Goal: Task Accomplishment & Management: Manage account settings

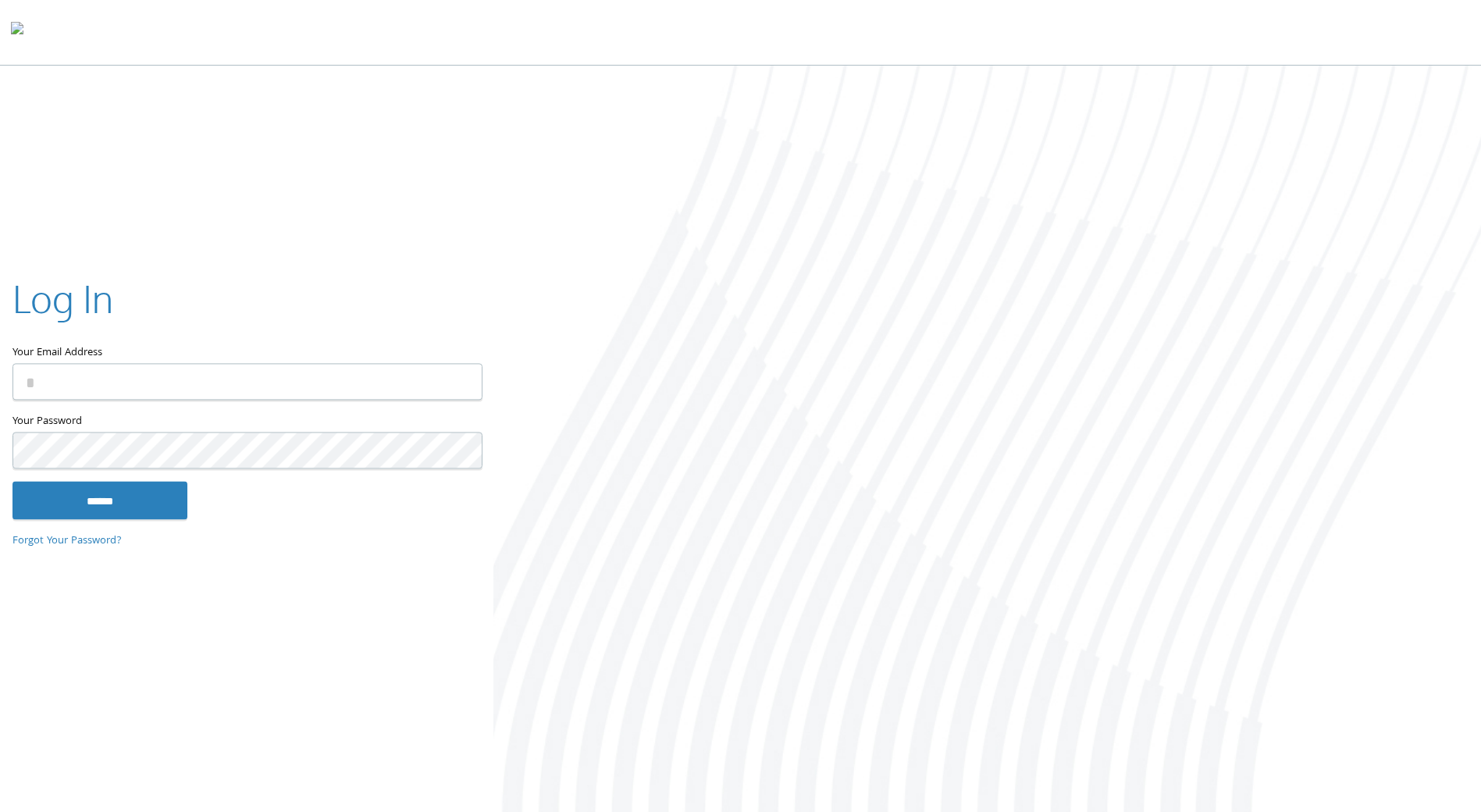
click at [0, 811] on nordpass-portal at bounding box center [0, 815] width 0 height 0
type input "**********"
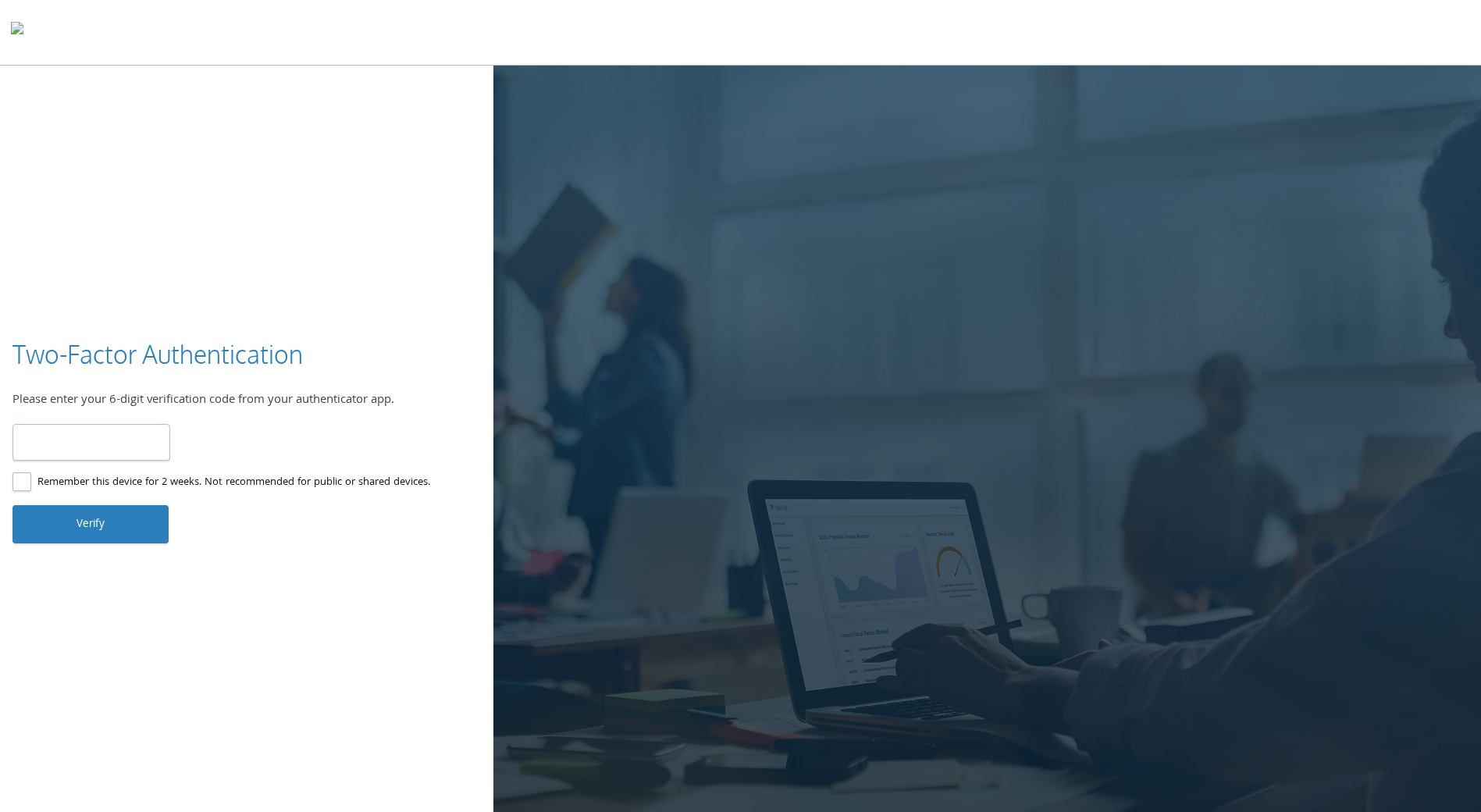
click at [66, 444] on input "number" at bounding box center [91, 442] width 158 height 37
type input "******"
